Goal: Navigation & Orientation: Go to known website

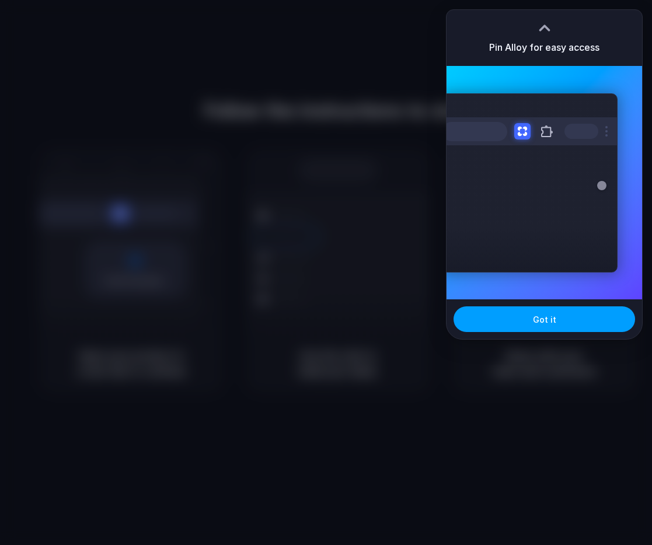
click at [521, 322] on button "Got it" at bounding box center [544, 319] width 182 height 26
